Goal: Task Accomplishment & Management: Manage account settings

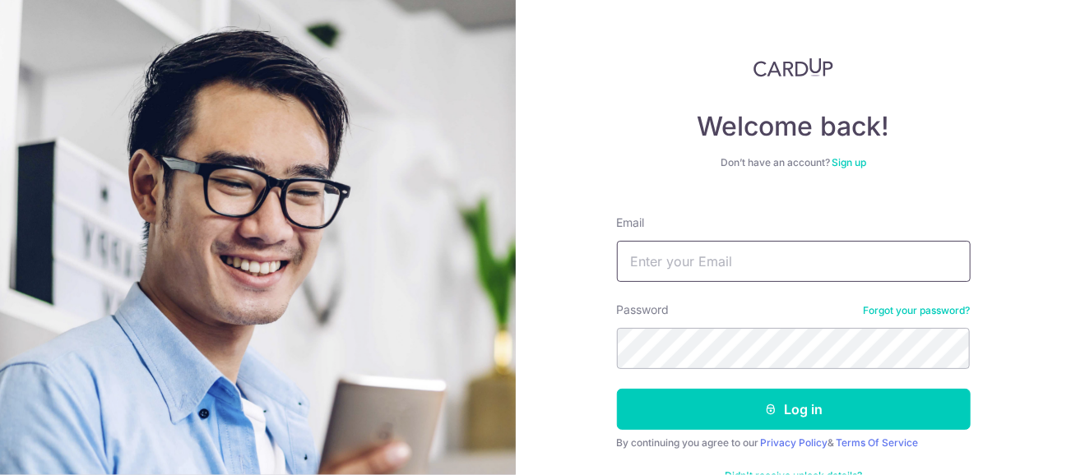
drag, startPoint x: 0, startPoint y: 0, endPoint x: 708, endPoint y: 280, distance: 761.5
click at [708, 280] on input "Email" at bounding box center [794, 261] width 354 height 41
type input "[EMAIL_ADDRESS][DOMAIN_NAME]"
click at [617, 389] on button "Log in" at bounding box center [794, 409] width 354 height 41
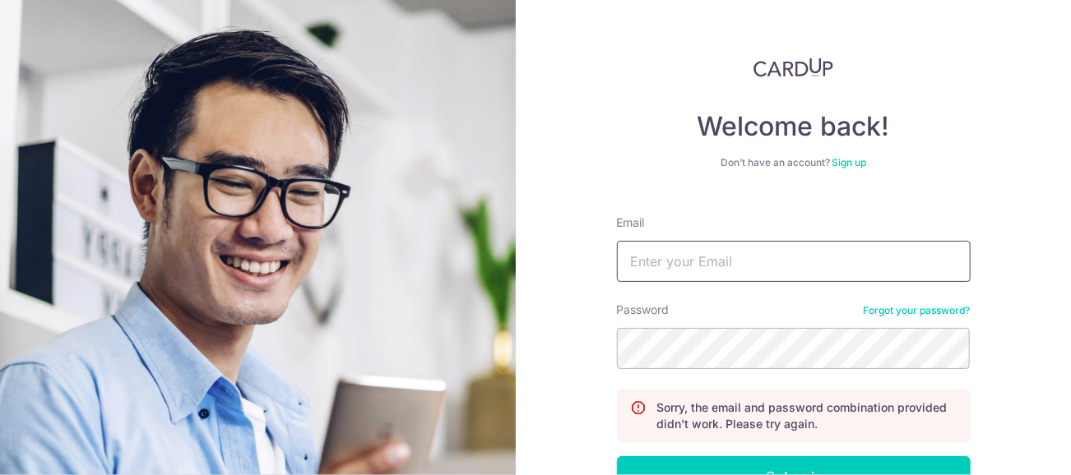
click at [736, 263] on input "Email" at bounding box center [794, 261] width 354 height 41
type input "[EMAIL_ADDRESS][DOMAIN_NAME]"
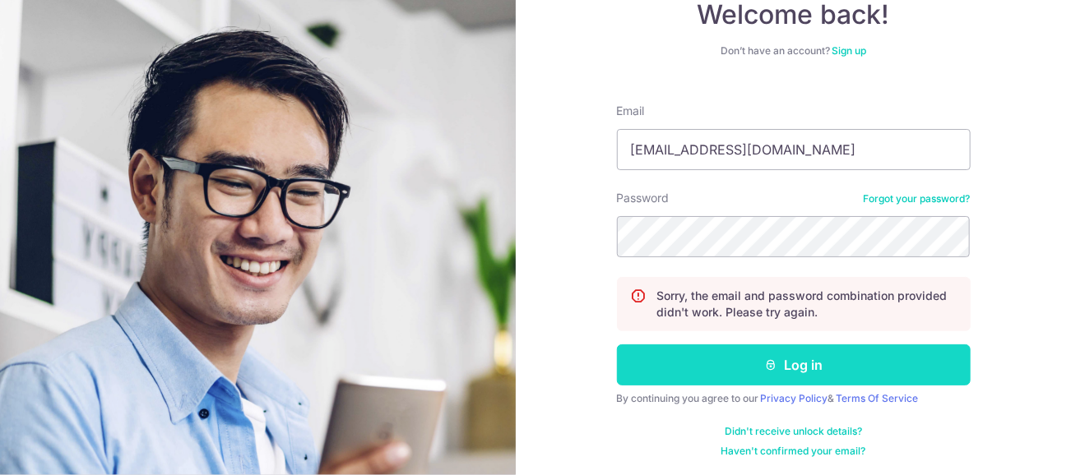
click at [745, 364] on button "Log in" at bounding box center [794, 365] width 354 height 41
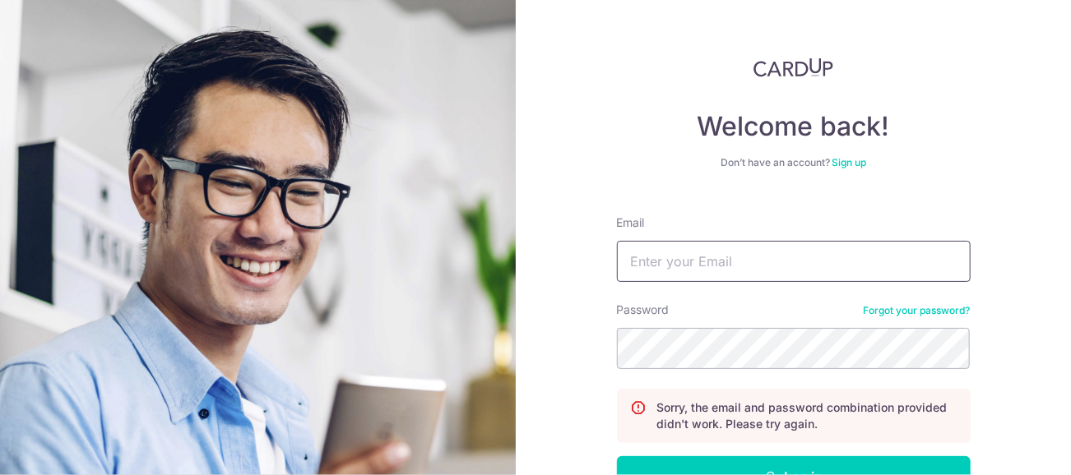
type input "[EMAIL_ADDRESS][DOMAIN_NAME]"
click at [617, 457] on button "Log in" at bounding box center [794, 477] width 354 height 41
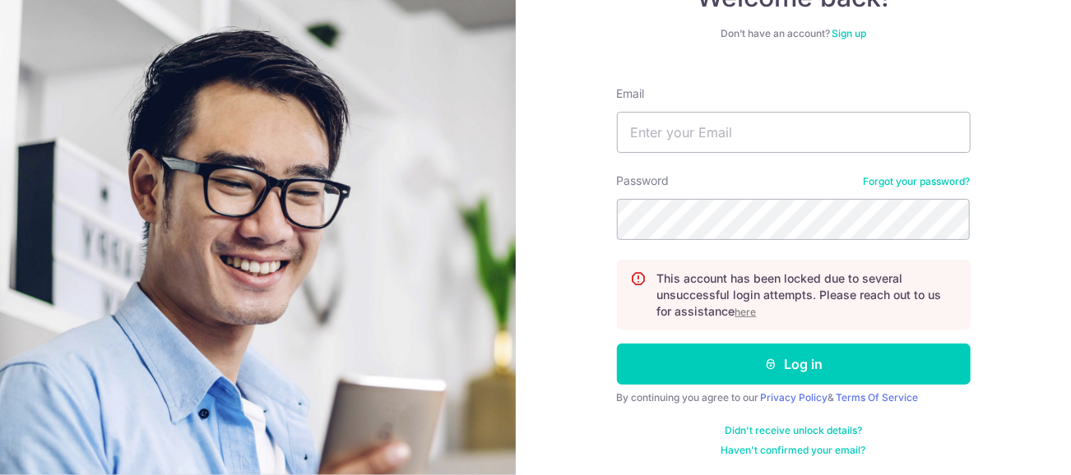
click at [745, 313] on u "here" at bounding box center [745, 312] width 21 height 12
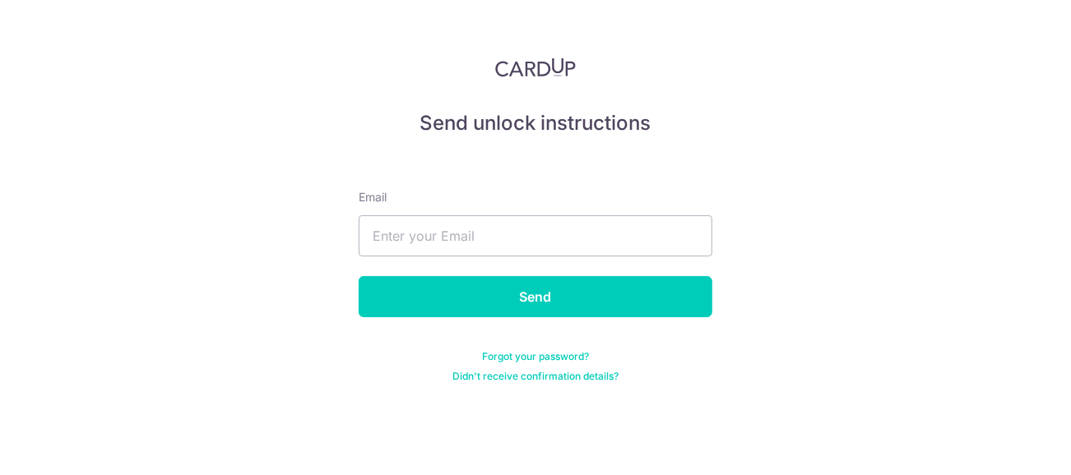
click at [745, 313] on div "Send unlock instructions Email Send Forgot your password? Didn't receive confir…" at bounding box center [535, 237] width 1071 height 475
click at [558, 230] on input "text" at bounding box center [536, 236] width 354 height 41
type input "[EMAIL_ADDRESS][DOMAIN_NAME]"
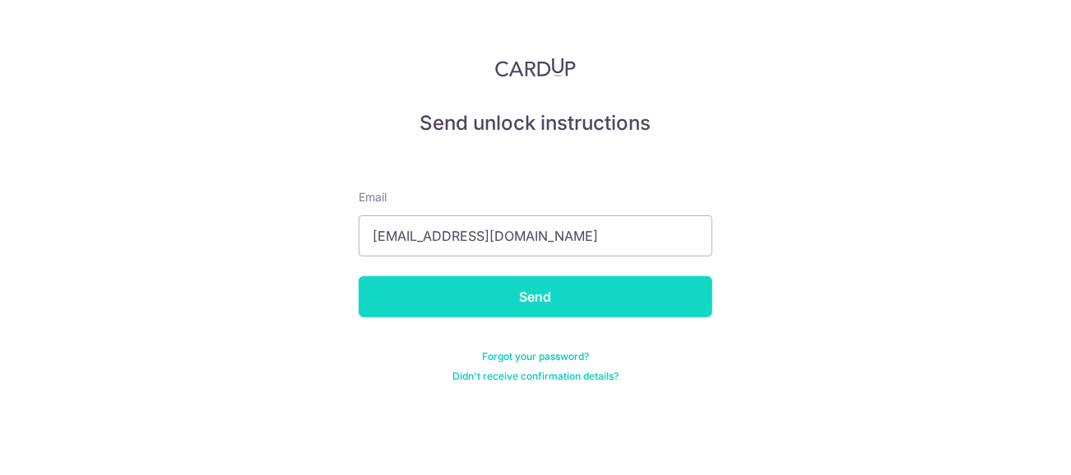
click at [539, 292] on input "Send" at bounding box center [536, 296] width 354 height 41
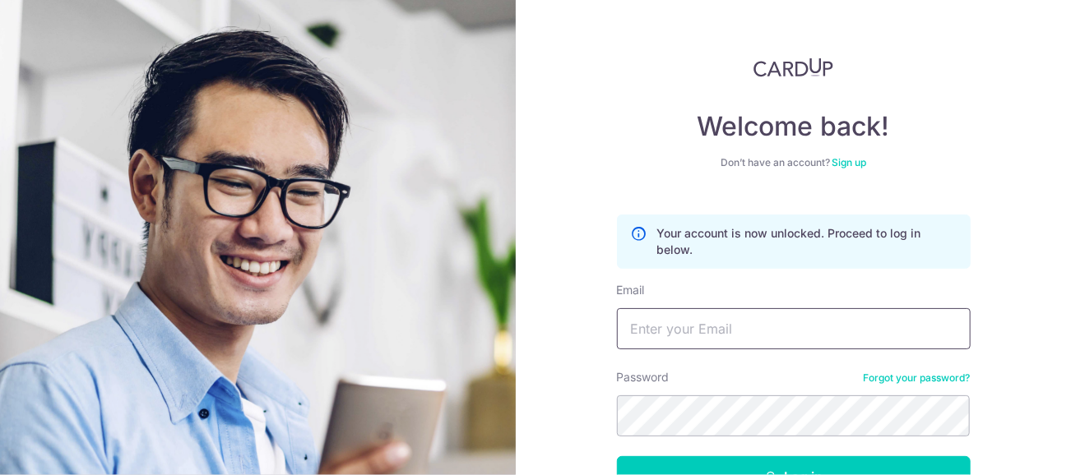
click at [742, 326] on input "Email" at bounding box center [794, 328] width 354 height 41
type input "lykterence@gmail.com"
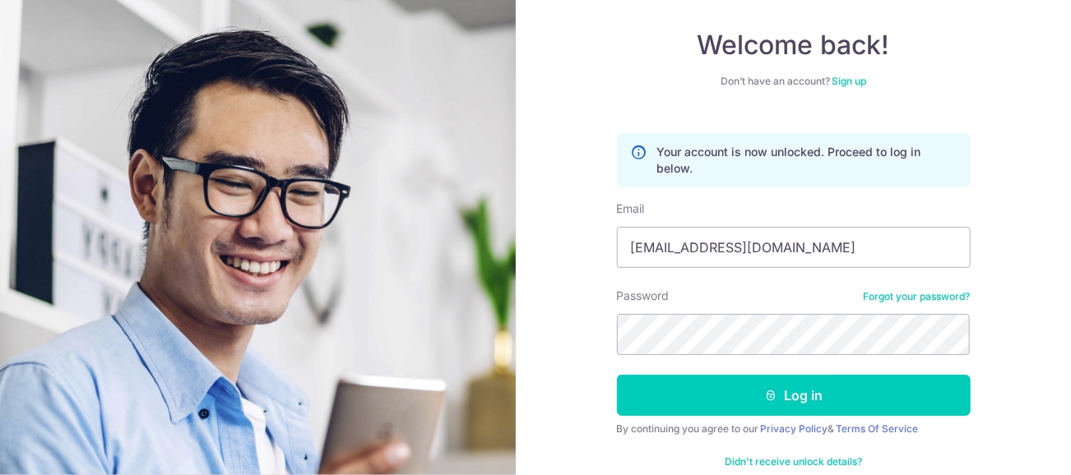
click at [884, 299] on link "Forgot your password?" at bounding box center [917, 296] width 107 height 13
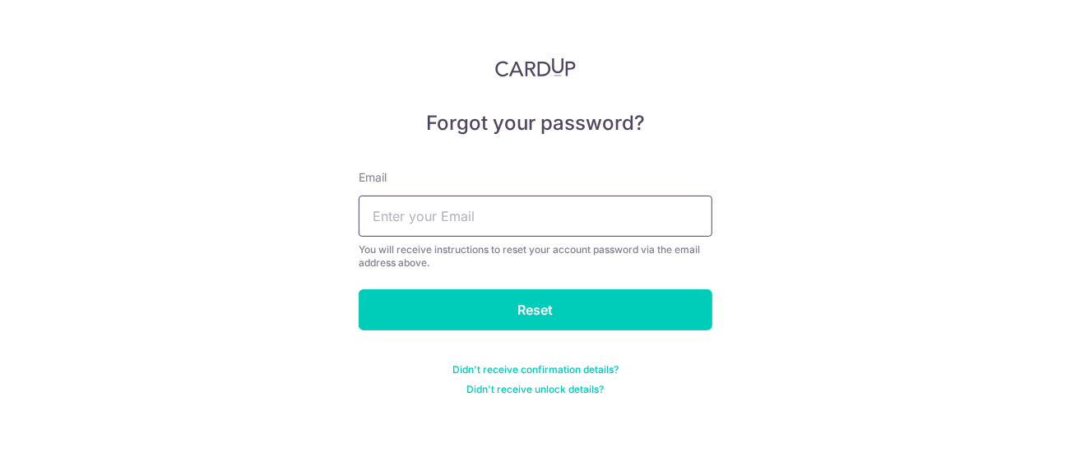
click at [486, 220] on input "text" at bounding box center [536, 216] width 354 height 41
type input "lykterence@gmail.com"
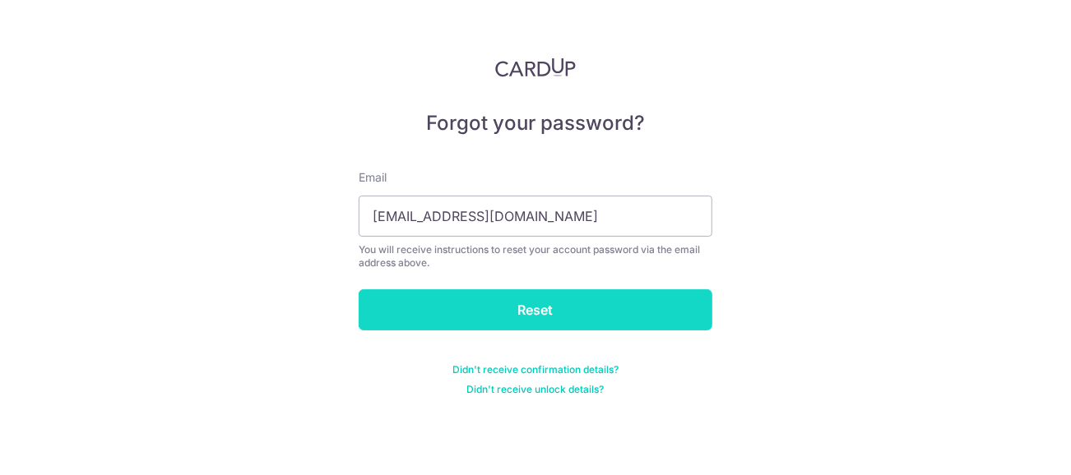
click at [483, 306] on input "Reset" at bounding box center [536, 310] width 354 height 41
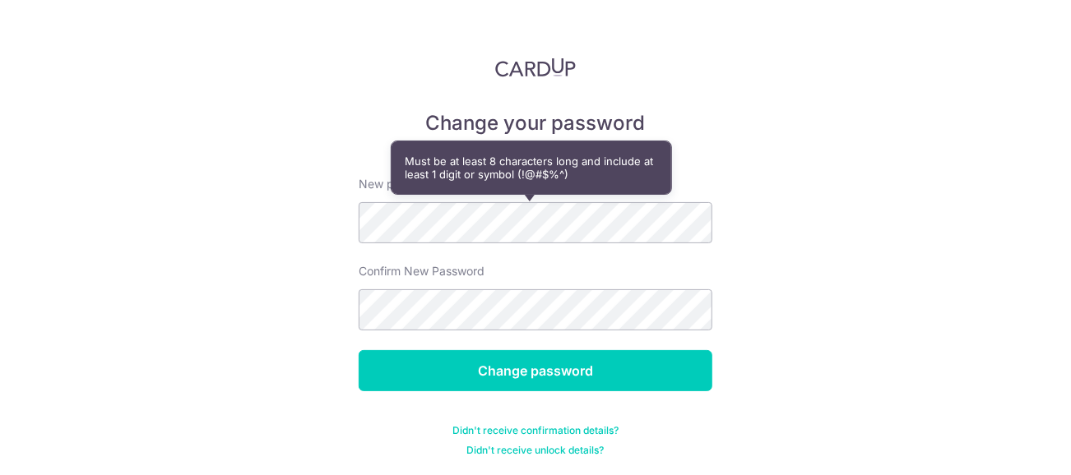
drag, startPoint x: 873, startPoint y: 318, endPoint x: 864, endPoint y: 320, distance: 9.4
click at [873, 318] on div "Change your password New password Confirm New Password Change password Didn't r…" at bounding box center [535, 237] width 1071 height 475
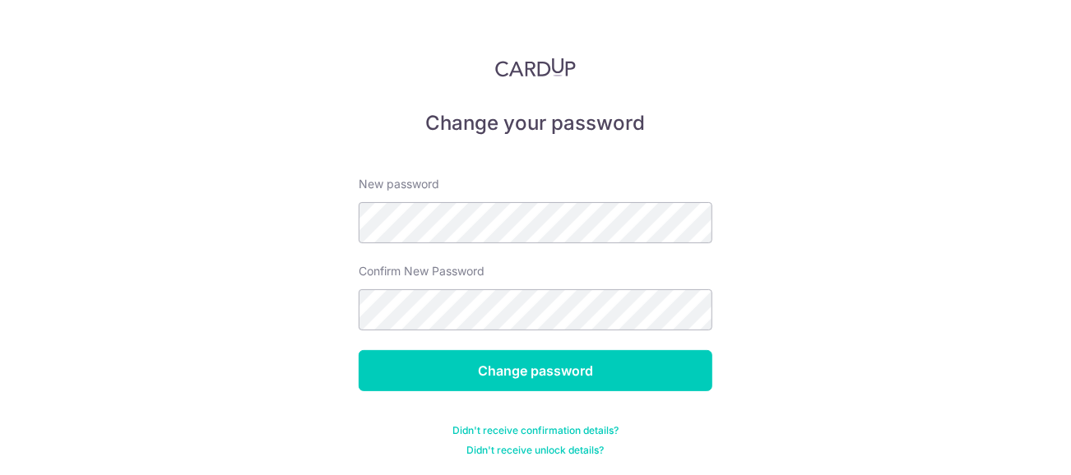
click at [513, 198] on div "New password" at bounding box center [536, 209] width 354 height 67
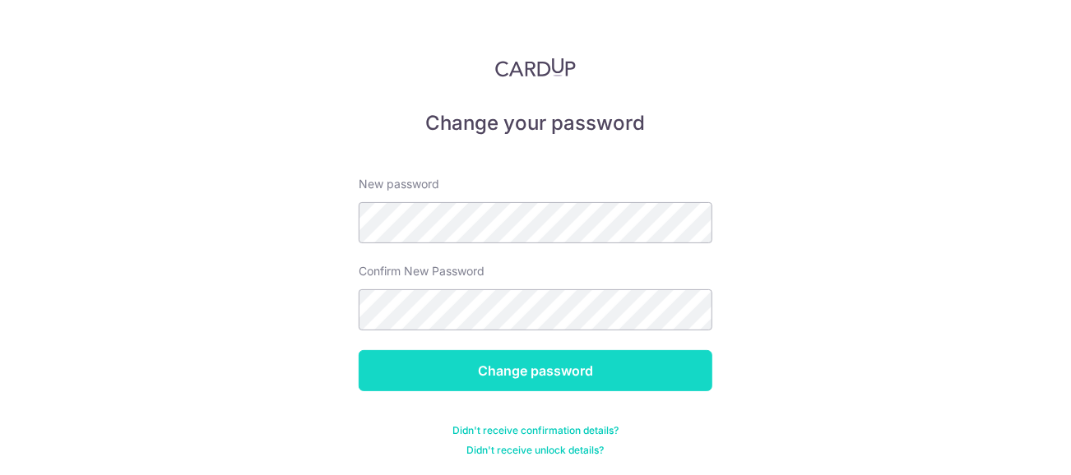
click at [573, 369] on input "Change password" at bounding box center [536, 370] width 354 height 41
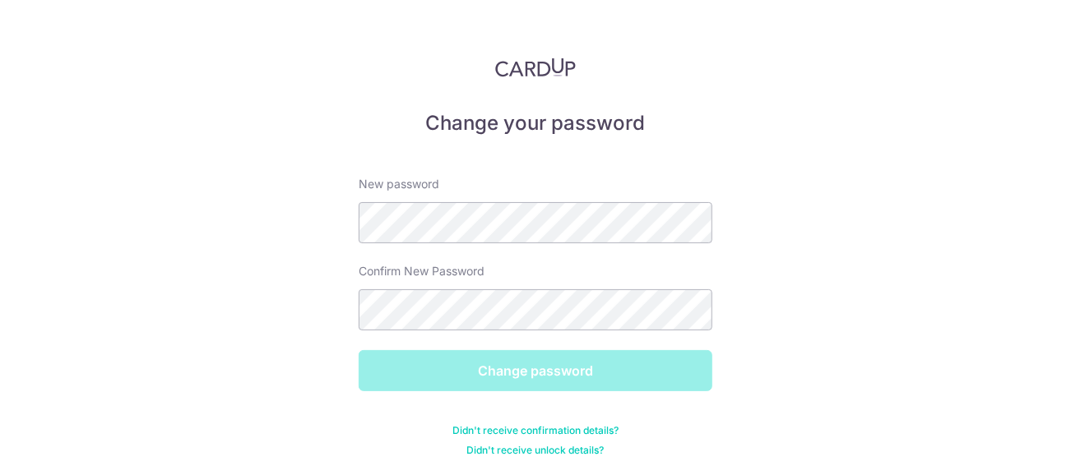
click at [884, 124] on div "Change your password New password Confirm New Password Change password Didn't r…" at bounding box center [535, 237] width 1071 height 475
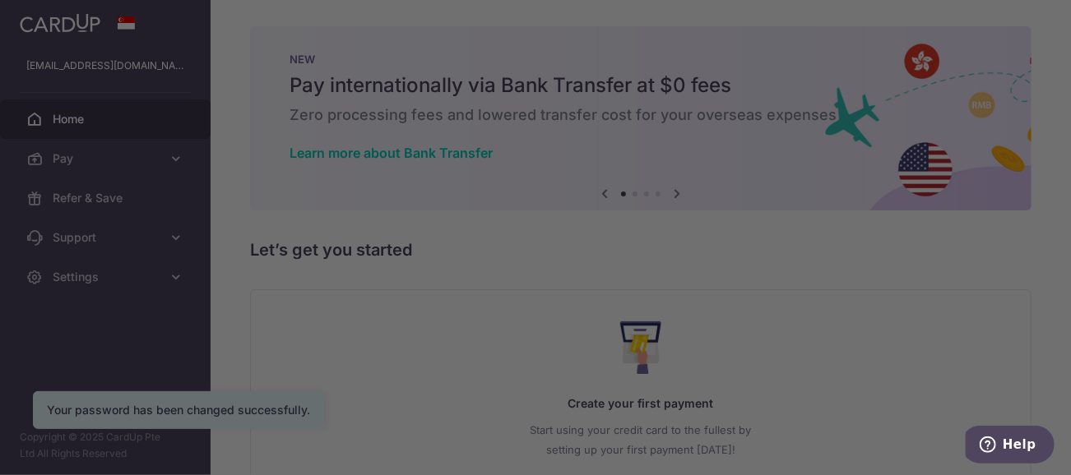
click at [909, 268] on div at bounding box center [541, 240] width 1082 height 480
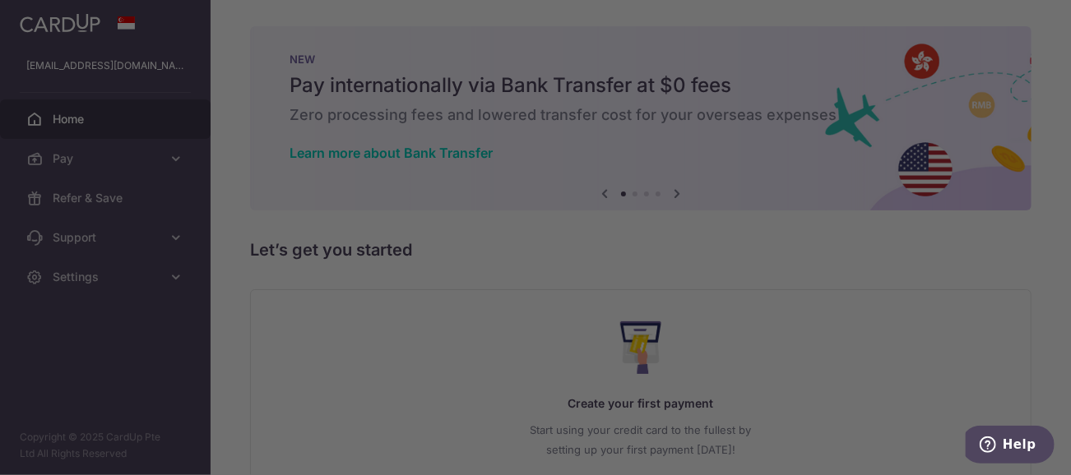
click at [895, 266] on div at bounding box center [541, 240] width 1082 height 480
